Goal: Register for event/course

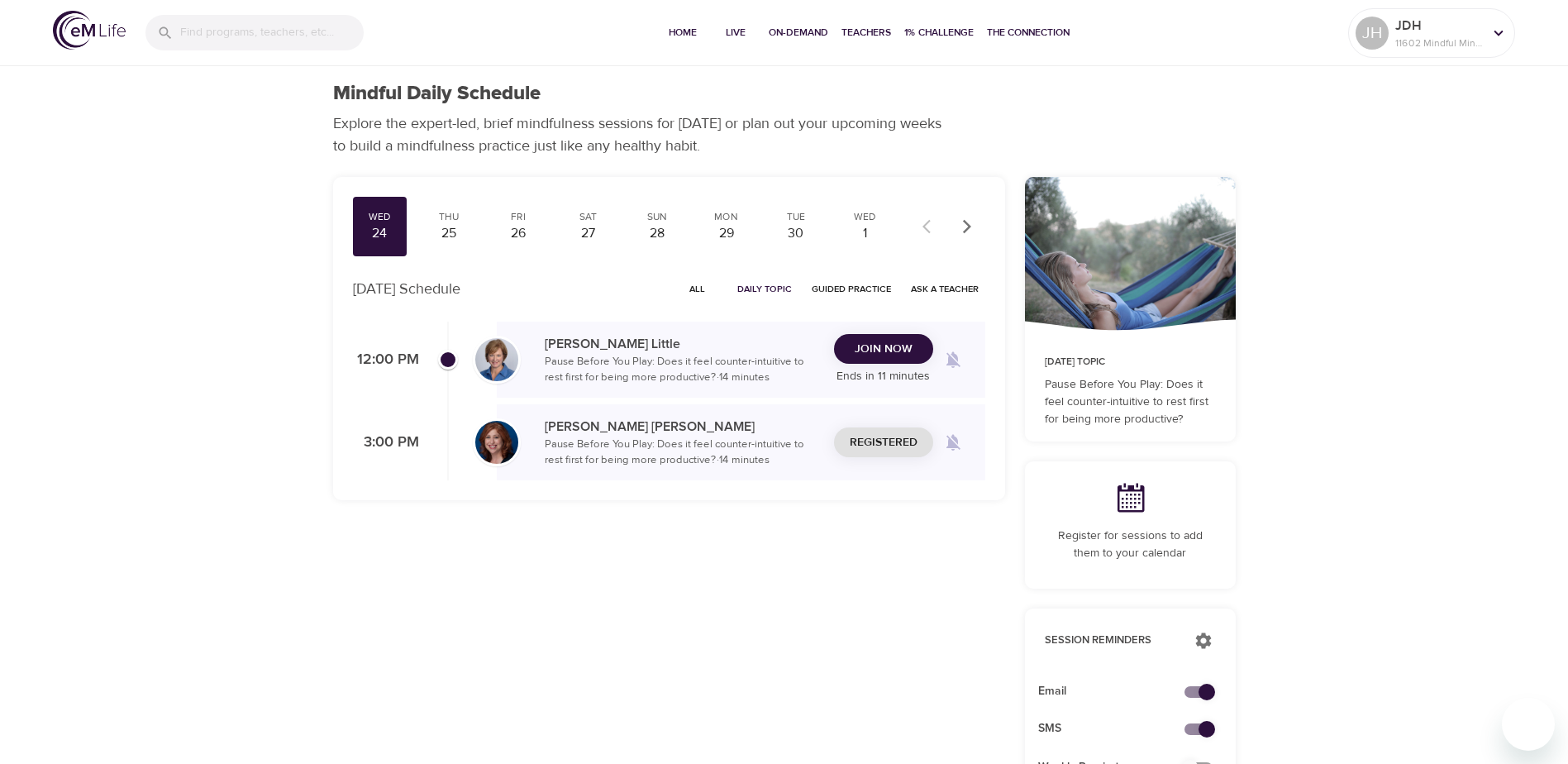
click at [875, 350] on span "Join Now" at bounding box center [883, 348] width 58 height 20
